Goal: Navigation & Orientation: Find specific page/section

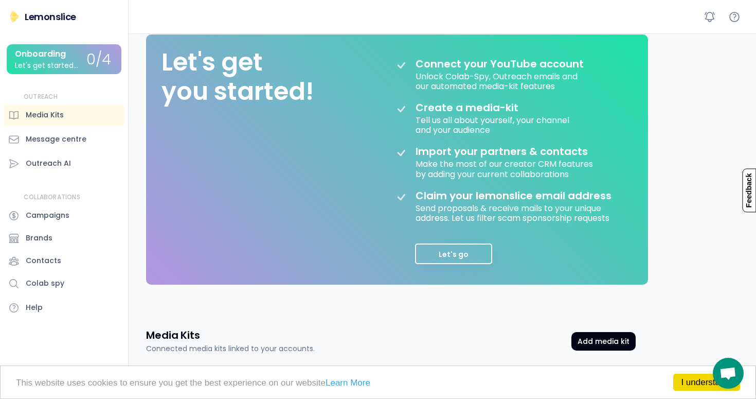
scroll to position [252, 0]
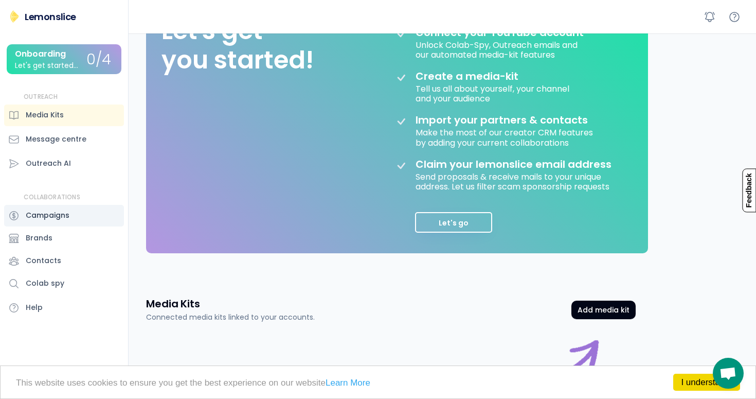
click at [69, 217] on div "Campaigns" at bounding box center [64, 216] width 120 height 22
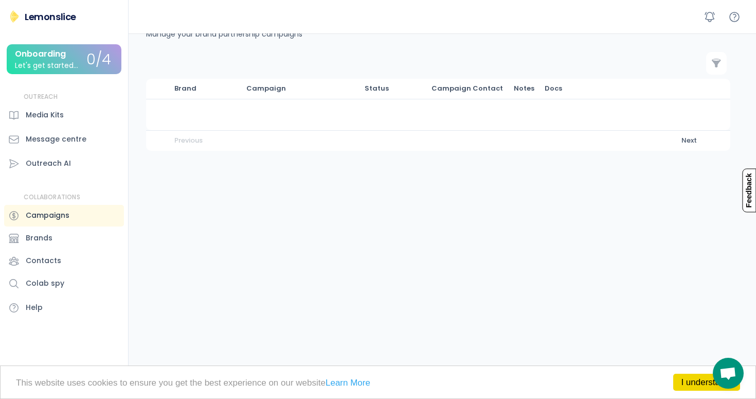
scroll to position [33, 0]
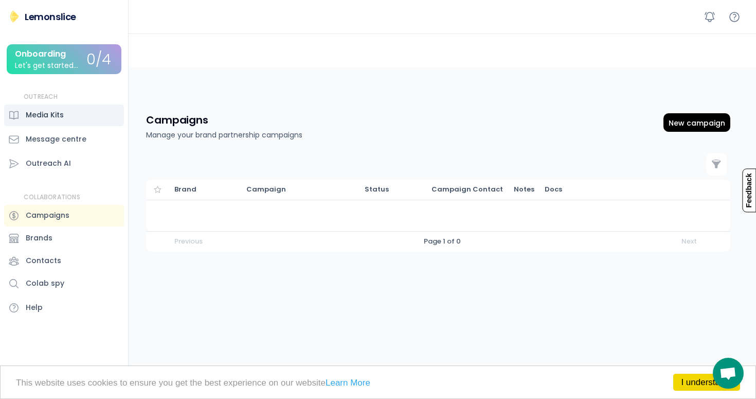
click at [74, 122] on div "Media Kits" at bounding box center [64, 115] width 120 height 22
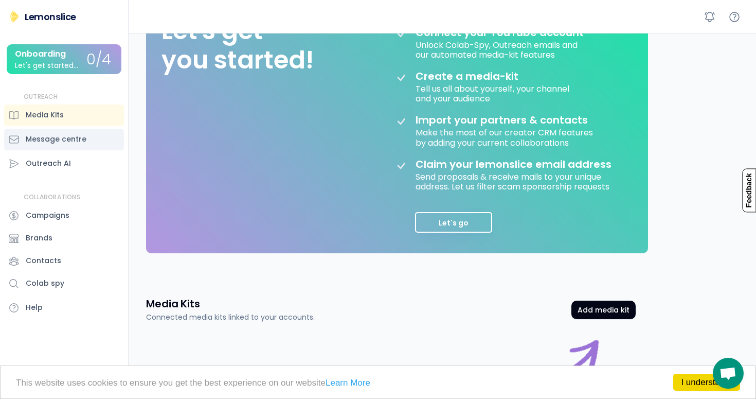
click at [74, 140] on div "Message centre" at bounding box center [56, 139] width 61 height 11
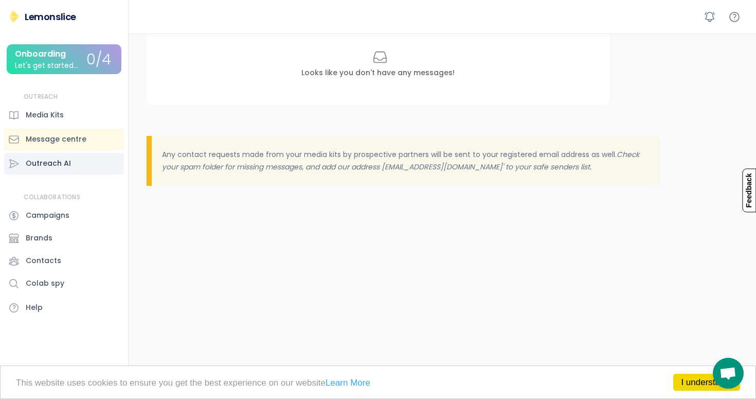
click at [65, 162] on div "Outreach AI" at bounding box center [48, 163] width 45 height 11
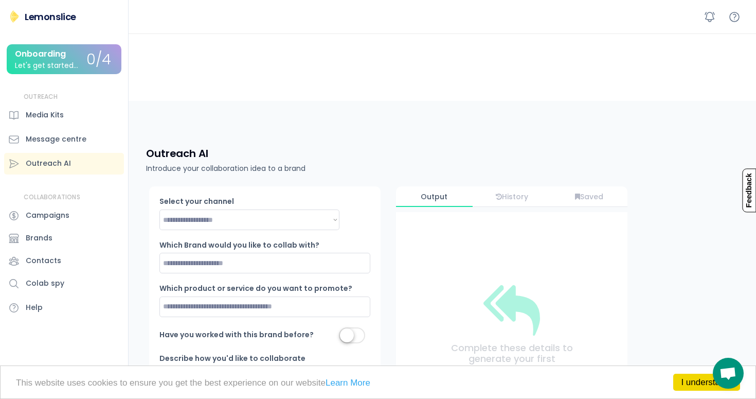
click at [49, 58] on div "Onboarding" at bounding box center [40, 53] width 51 height 9
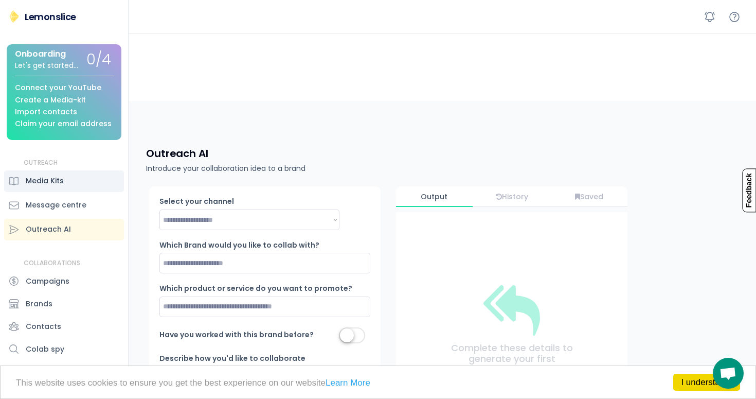
click at [64, 184] on div "Media Kits" at bounding box center [64, 181] width 120 height 22
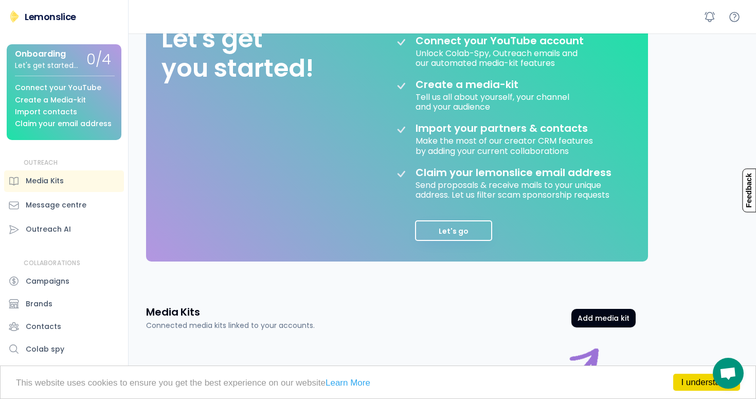
scroll to position [252, 0]
